Goal: Navigation & Orientation: Go to known website

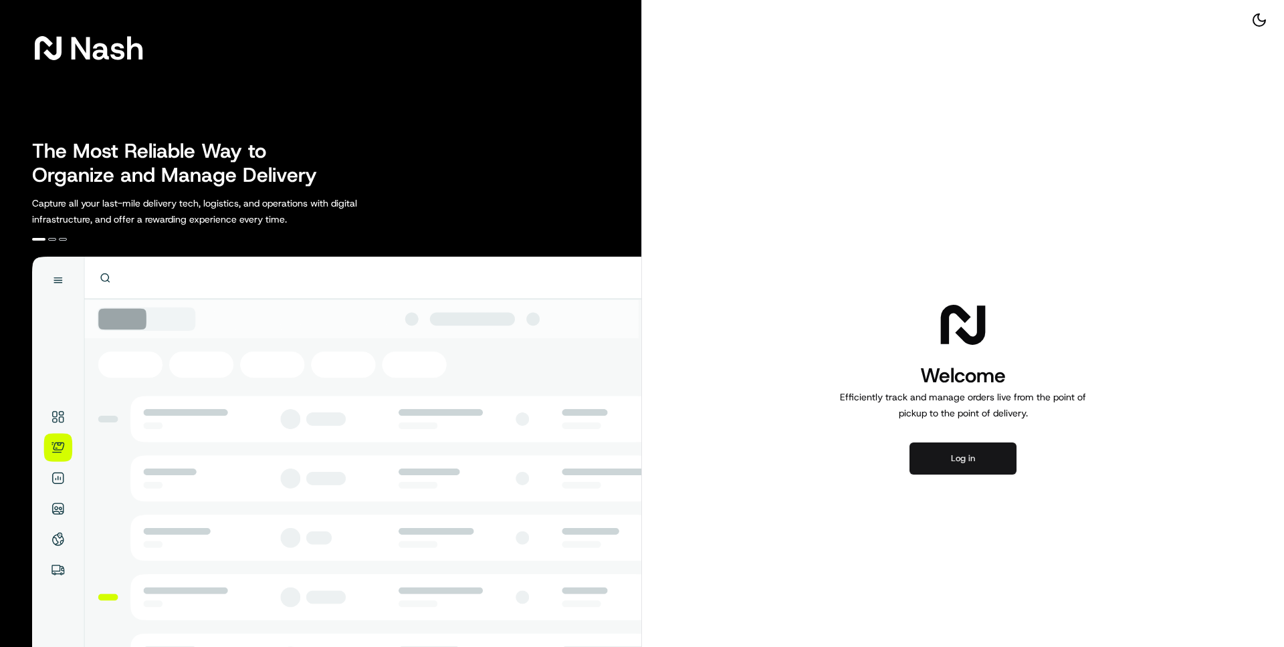
click at [955, 455] on button "Log in" at bounding box center [962, 459] width 107 height 32
